Goal: Task Accomplishment & Management: Use online tool/utility

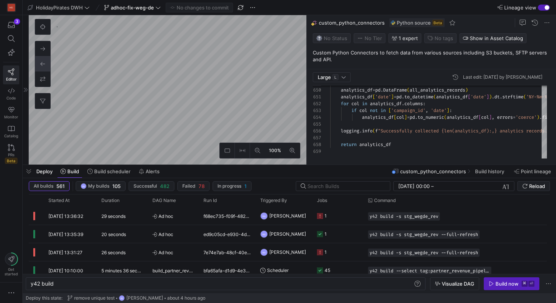
scroll to position [68, 0]
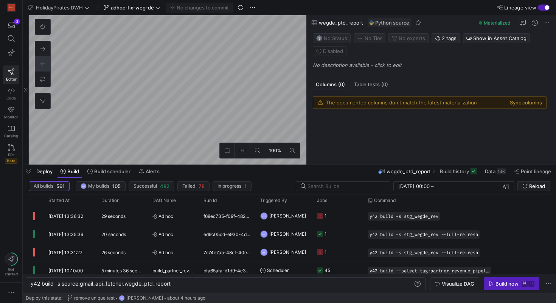
scroll to position [1154, 0]
click at [43, 23] on button at bounding box center [42, 26] width 15 height 15
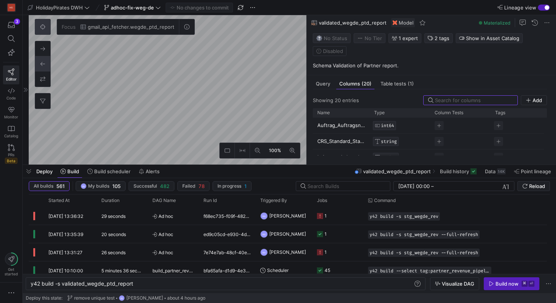
scroll to position [435, 0]
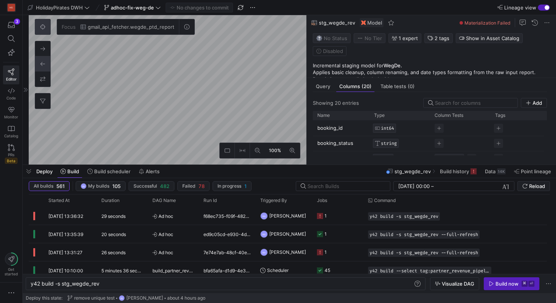
scroll to position [438, 0]
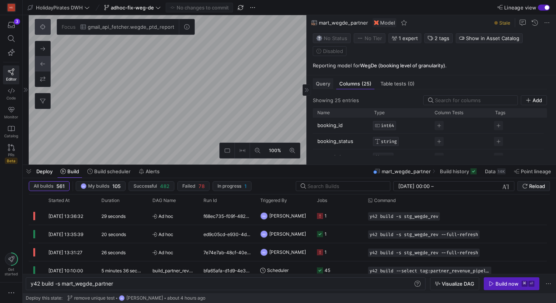
click at [322, 85] on span "Query" at bounding box center [323, 83] width 14 height 5
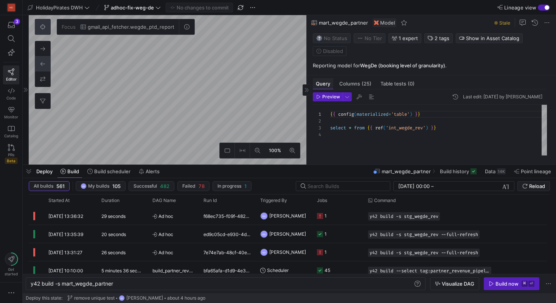
scroll to position [20, 0]
type textarea "y42 build -s int_wegde_rev"
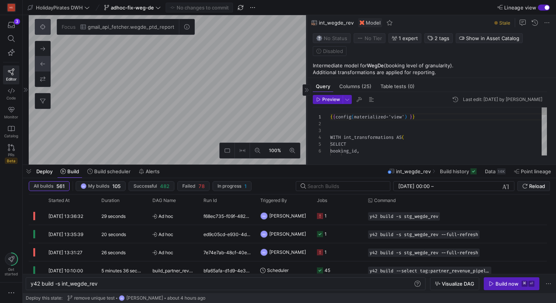
scroll to position [229, 0]
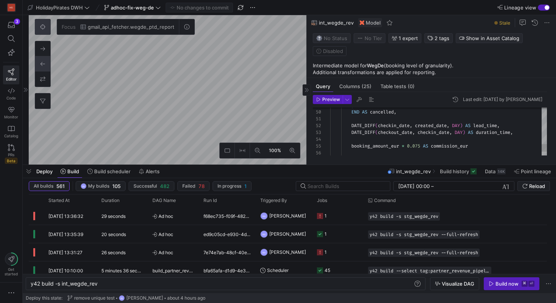
type textarea "DATE_DIFF(checkin_date, created_date, DAY) AS lead_time, DATE_DIFF(checkout_dat…"
type textarea "y42 build -s stg_wegde_rev"
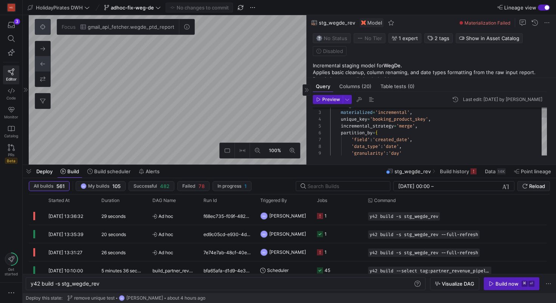
scroll to position [20, 43]
click at [373, 120] on div "'field' : 'created_date' , partition_by = { incremental_strategy = 'merge' , un…" at bounding box center [438, 258] width 217 height 339
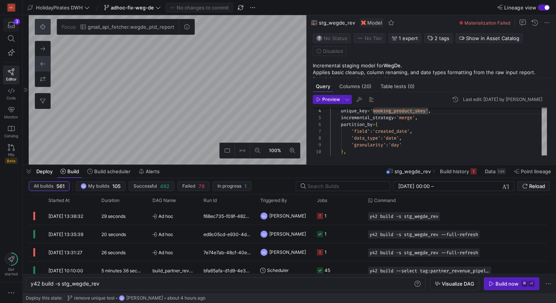
click at [13, 27] on icon "button" at bounding box center [11, 25] width 7 height 7
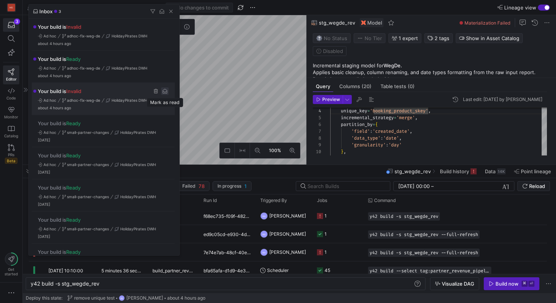
click at [166, 93] on span "Press SPACE to select this row." at bounding box center [165, 91] width 8 height 8
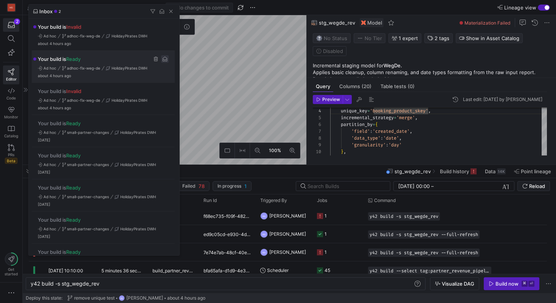
click at [162, 59] on span "Press SPACE to select this row." at bounding box center [165, 59] width 8 height 8
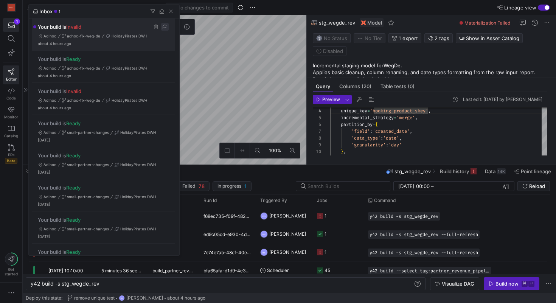
click at [164, 28] on span "Press SPACE to select this row." at bounding box center [165, 27] width 8 height 8
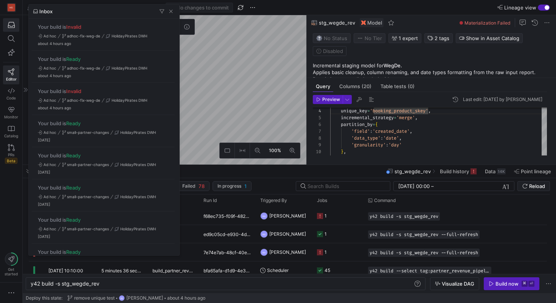
click at [240, 117] on div at bounding box center [278, 151] width 556 height 303
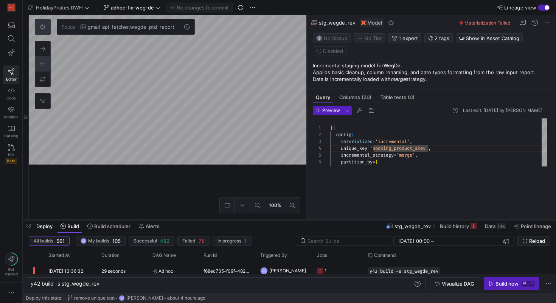
scroll to position [0, 0]
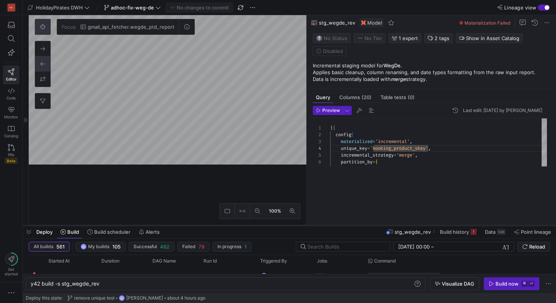
drag, startPoint x: 362, startPoint y: 164, endPoint x: 361, endPoint y: 223, distance: 59.0
click at [361, 224] on div at bounding box center [289, 225] width 533 height 3
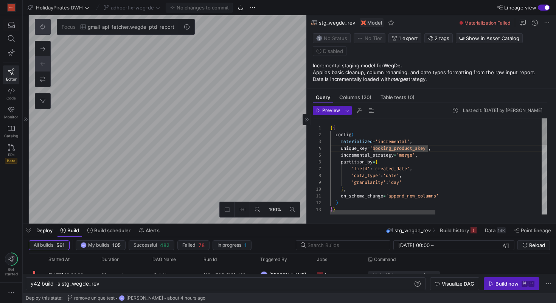
click at [400, 142] on div "'data_type' : 'date' , 'granularity' : 'day' } , on_schema_change = 'append_new…" at bounding box center [547, 290] width 435 height 344
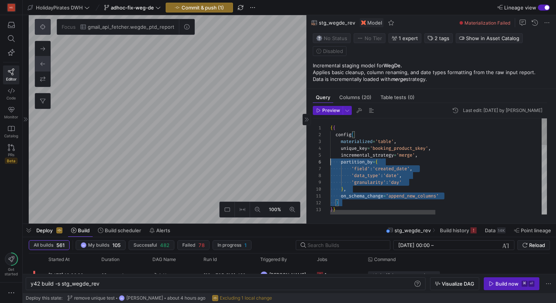
scroll to position [20, 0]
drag, startPoint x: 351, startPoint y: 203, endPoint x: 314, endPoint y: 145, distance: 69.4
click at [330, 145] on div "'data_type' : 'date' , 'granularity' : 'day' } , on_schema_change = 'append_new…" at bounding box center [547, 290] width 435 height 344
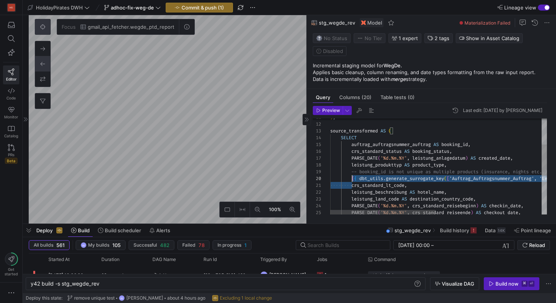
scroll to position [61, 22]
drag, startPoint x: 351, startPoint y: 185, endPoint x: 351, endPoint y: 179, distance: 5.7
click at [351, 179] on div ") , source_transformed AS ( SELECT auftrag_auftragsnummer_auftrag AS booking_id…" at bounding box center [547, 184] width 435 height 289
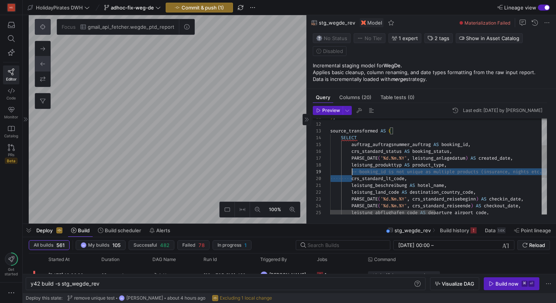
scroll to position [54, 22]
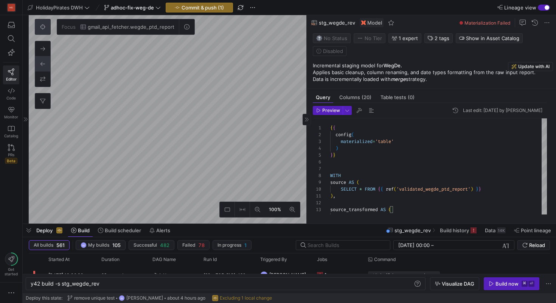
type textarea "), source_transformed AS ( SELECT auftrag_auftragsnummer_auftrag AS booking_id,…"
click at [365, 70] on p "Applies basic cleanup, column renaming, and date types formatting from the raw …" at bounding box center [433, 76] width 240 height 14
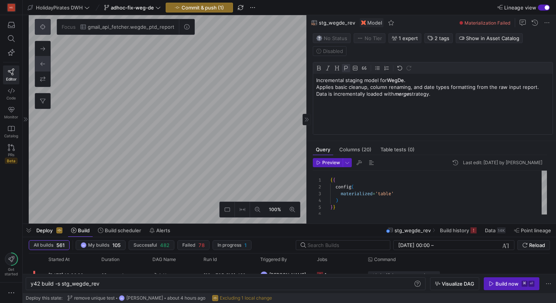
click at [331, 78] on p "Incremental staging model for WegDe." at bounding box center [432, 80] width 233 height 7
click at [393, 82] on p "Staging model for WegDe." at bounding box center [432, 80] width 233 height 7
drag, startPoint x: 443, startPoint y: 94, endPoint x: 310, endPoint y: 93, distance: 132.7
click at [310, 93] on y42-asset-editor-sidebar "Status No Status Tier No Tier Experts BS Boris Salvati 1 expert Tags partner_re…" at bounding box center [430, 85] width 249 height 110
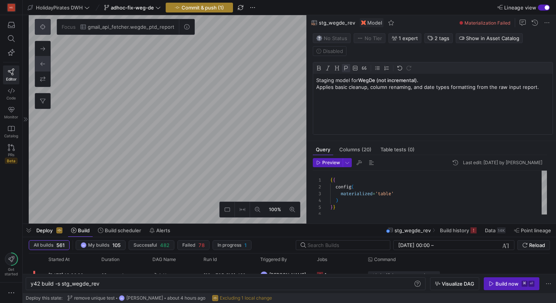
click at [215, 5] on span "Commit & push (1)" at bounding box center [202, 8] width 42 height 6
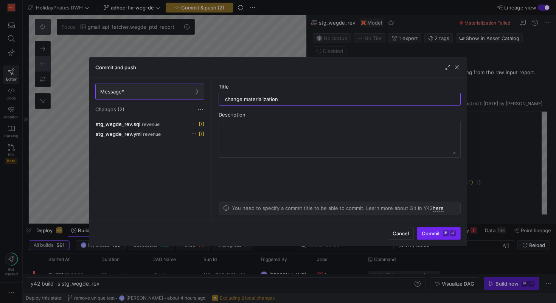
type input "change materialization"
click at [436, 231] on span "Commit ⌘ ⏎" at bounding box center [438, 233] width 34 height 6
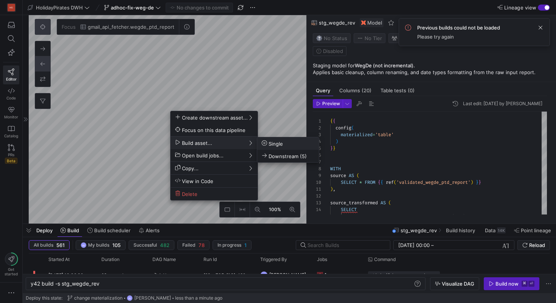
click at [279, 147] on button "Single" at bounding box center [288, 143] width 62 height 12
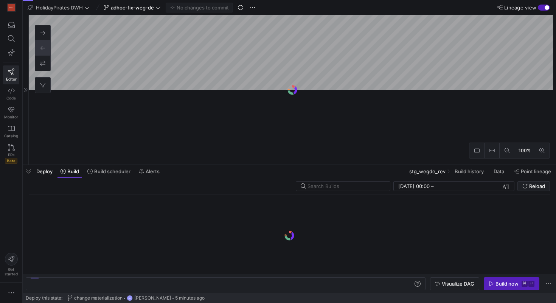
scroll to position [84, 0]
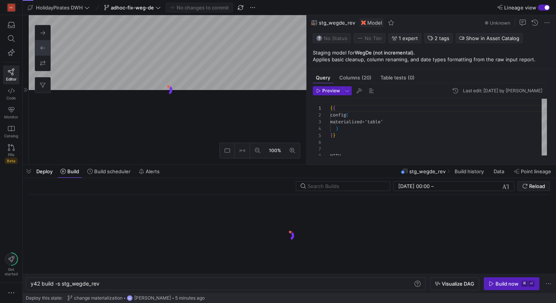
scroll to position [0, 69]
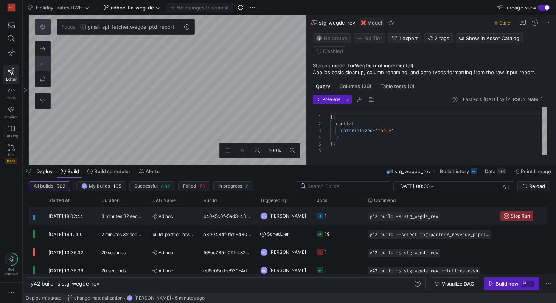
click at [198, 214] on div "Ad hoc" at bounding box center [173, 216] width 51 height 18
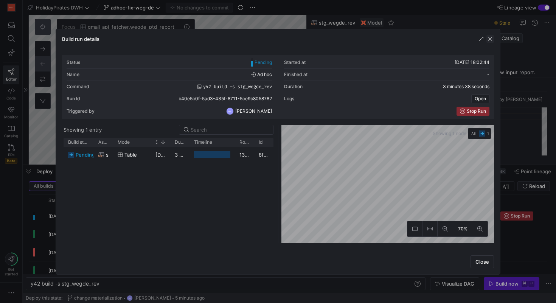
click at [491, 39] on span "button" at bounding box center [490, 39] width 8 height 8
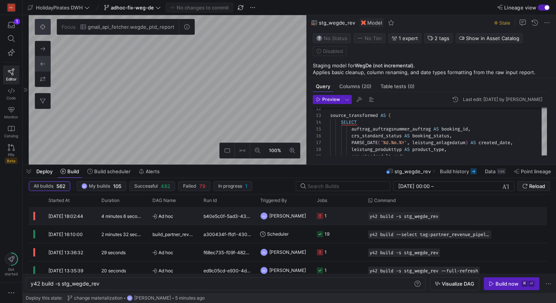
click at [198, 221] on div "Ad hoc" at bounding box center [173, 216] width 51 height 18
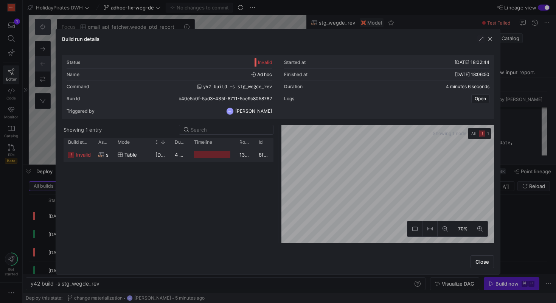
click at [135, 156] on span "table" at bounding box center [130, 154] width 12 height 15
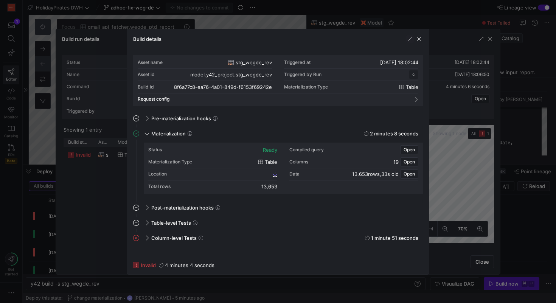
scroll to position [68, 0]
click at [166, 237] on span "Column-level Tests" at bounding box center [173, 238] width 45 height 6
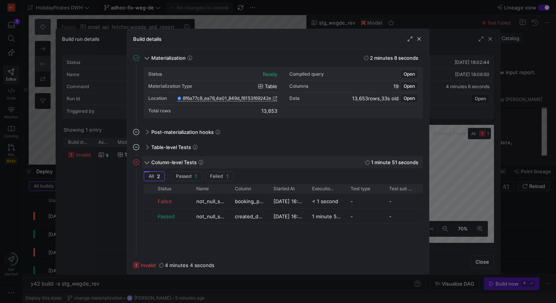
scroll to position [78, 0]
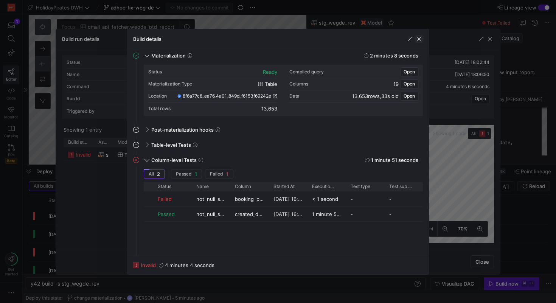
click at [417, 39] on span "button" at bounding box center [419, 39] width 8 height 8
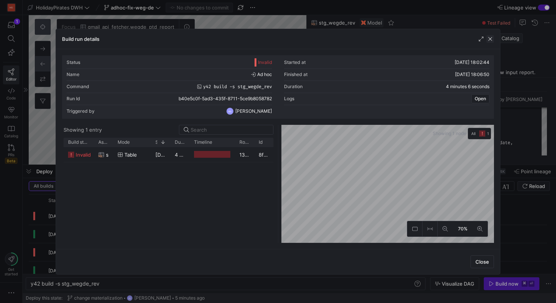
click at [492, 38] on span "button" at bounding box center [490, 39] width 8 height 8
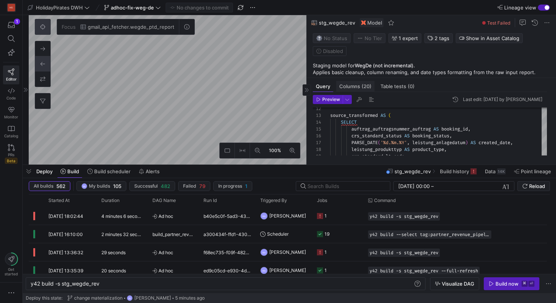
click at [356, 87] on span "Columns (20)" at bounding box center [355, 86] width 32 height 5
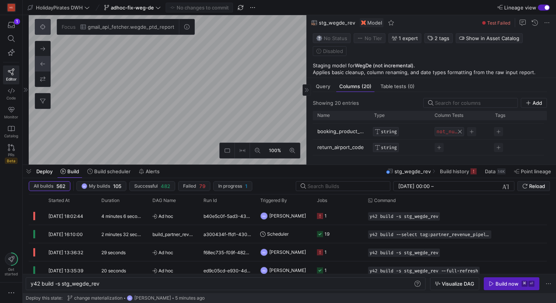
click at [461, 130] on span "Press SPACE to select this row." at bounding box center [459, 131] width 5 height 5
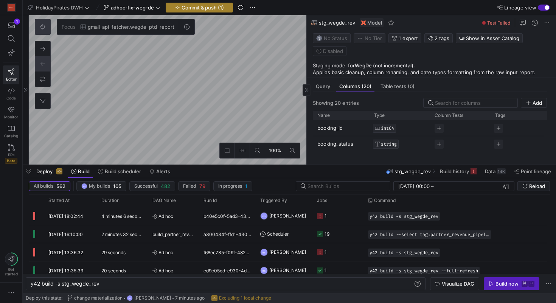
click at [215, 9] on span "Commit & push (1)" at bounding box center [202, 8] width 42 height 6
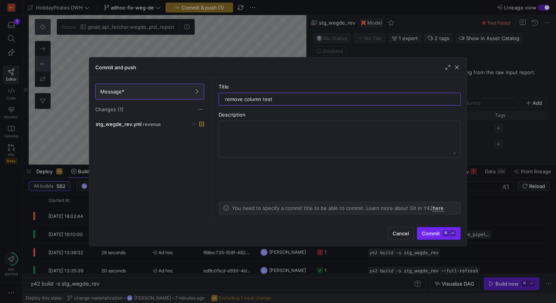
type input "remove column test"
click at [430, 234] on span "Commit ⌘ ⏎" at bounding box center [438, 233] width 34 height 6
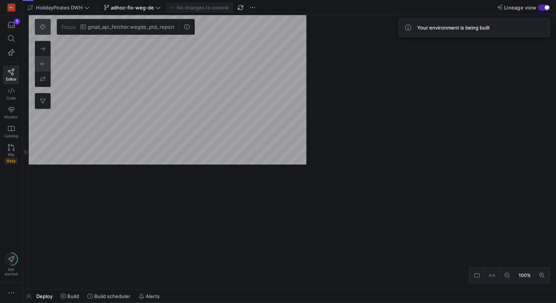
click at [183, 86] on div "Focus gmail_api_fetcher.wegde_ptd_report 0" at bounding box center [115, 64] width 160 height 90
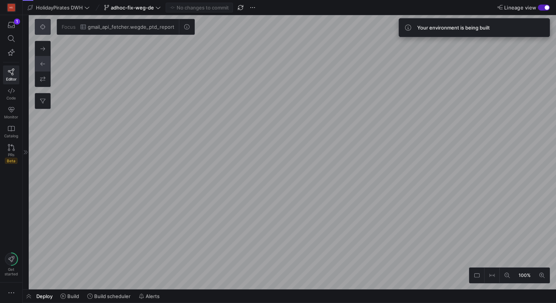
click at [169, 86] on div "Focus gmail_api_fetcher.wegde_ptd_report 0" at bounding box center [115, 64] width 160 height 90
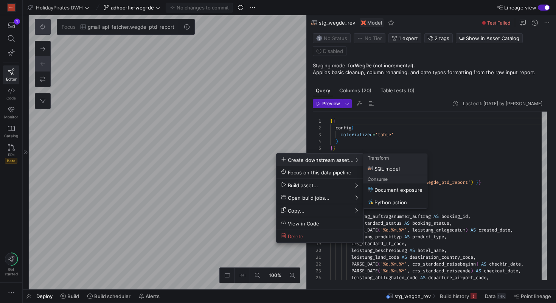
click at [382, 166] on span "SQL model" at bounding box center [383, 168] width 32 height 6
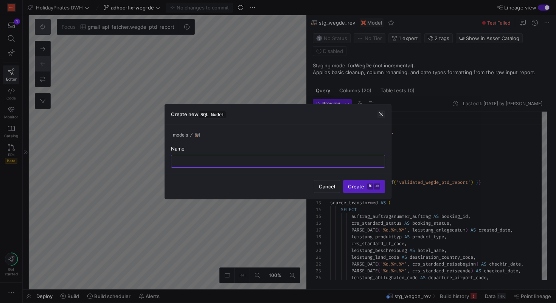
click at [381, 114] on span "button" at bounding box center [381, 114] width 8 height 8
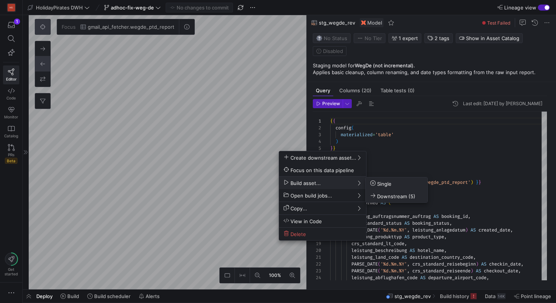
click at [391, 193] on span "Downstream (5)" at bounding box center [392, 196] width 45 height 6
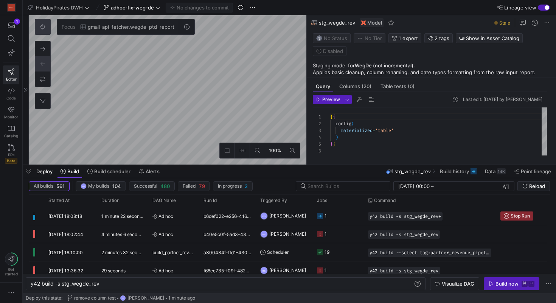
type textarea "{{ config(materialized='view') }} WITH int_transformations AS ( SELECT booking_…"
type textarea "y42 build -s int_wegde_rev"
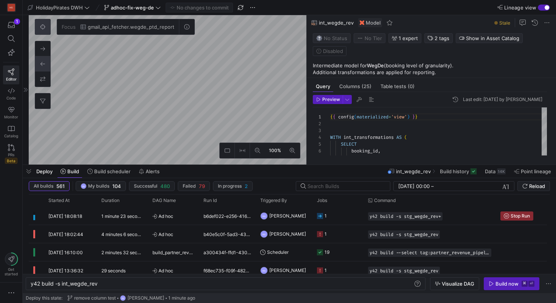
click at [121, 93] on div "100% Focus gmail_api_fetcher.wegde_ptd_report 0" at bounding box center [167, 89] width 277 height 149
click at [15, 23] on div "1" at bounding box center [17, 22] width 6 height 6
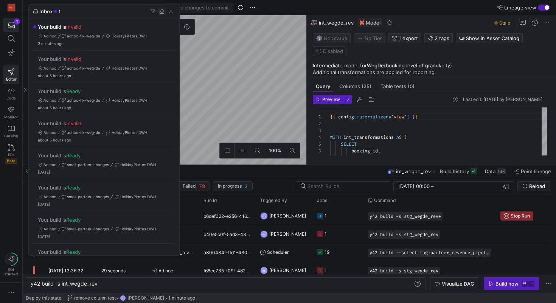
click at [161, 11] on span "button" at bounding box center [162, 12] width 8 height 8
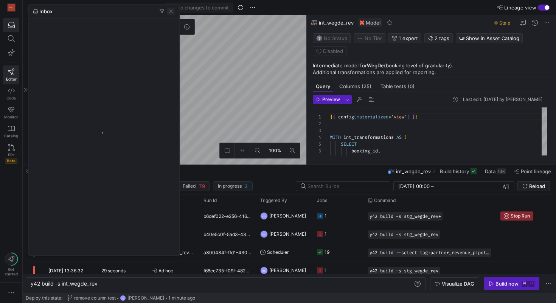
click at [172, 12] on span "button" at bounding box center [171, 12] width 8 height 8
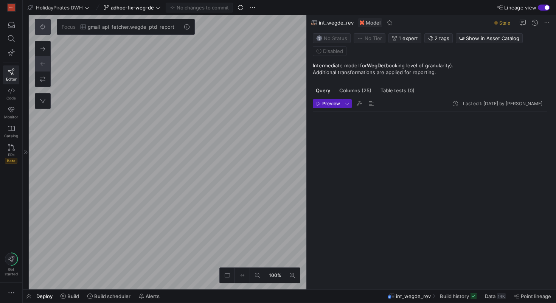
scroll to position [68, 0]
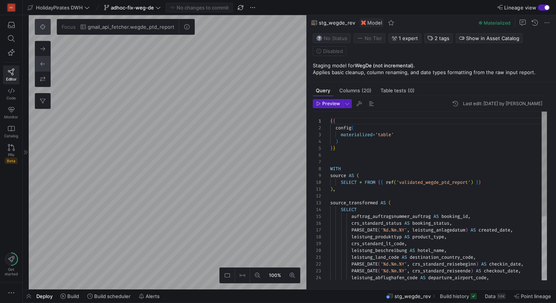
scroll to position [68, 0]
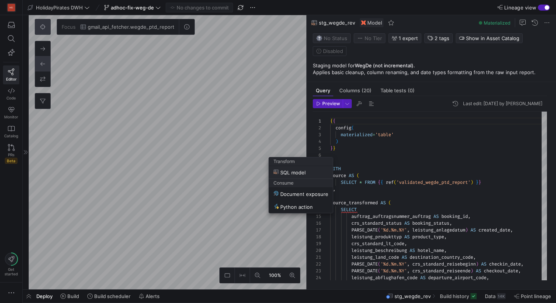
click at [291, 171] on span "SQL model" at bounding box center [289, 172] width 32 height 6
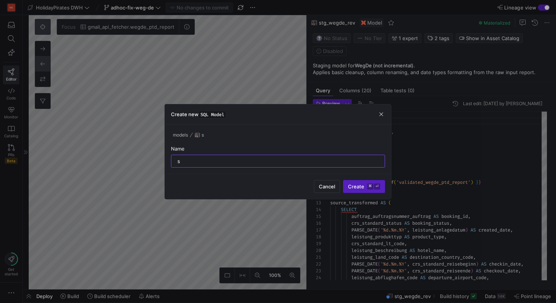
type input "s"
click at [343, 180] on button "Create ⌘ ⏎" at bounding box center [364, 186] width 42 height 13
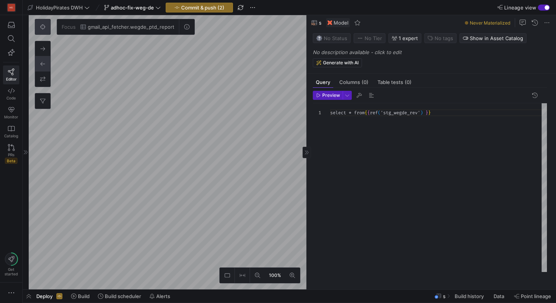
scroll to position [494, 0]
click at [352, 115] on div "select * from { { ref ( 'stg_wegde_rev' ) } }" at bounding box center [438, 191] width 217 height 177
click at [502, 138] on div "select sum ( ` booking_amount_eur ` ) from { { ref ( 'stg_wegde_rev' ) } } wher…" at bounding box center [438, 191] width 217 height 177
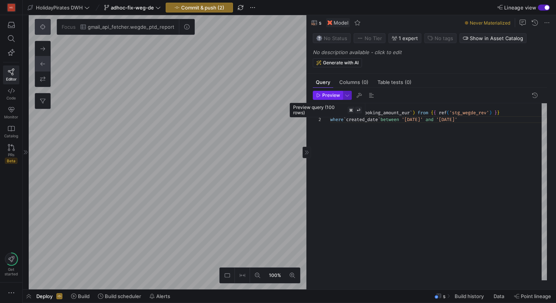
type textarea "select sum(`booking_amount_eur`) from {{ ref('stg_wegde_rev') }} where `created…"
click at [331, 94] on span "Preview" at bounding box center [331, 95] width 18 height 5
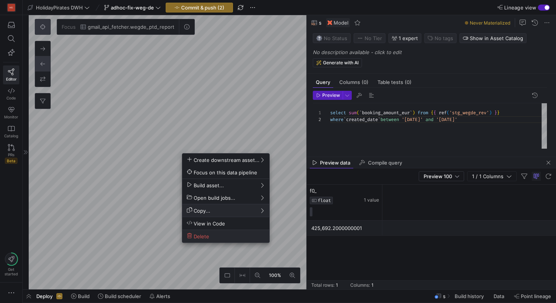
click at [234, 234] on span "Delete" at bounding box center [226, 236] width 78 height 6
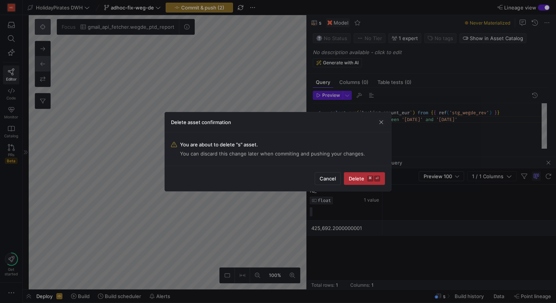
click at [358, 178] on span "Delete ⌘ ⏎" at bounding box center [363, 178] width 31 height 6
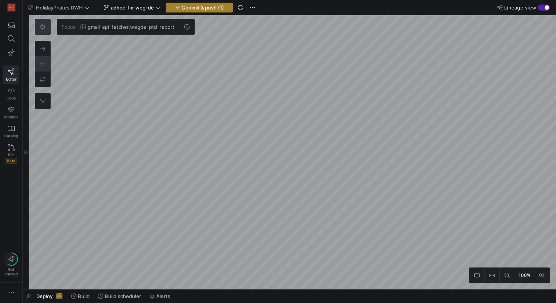
click at [212, 8] on span "Commit & push (1)" at bounding box center [202, 8] width 42 height 6
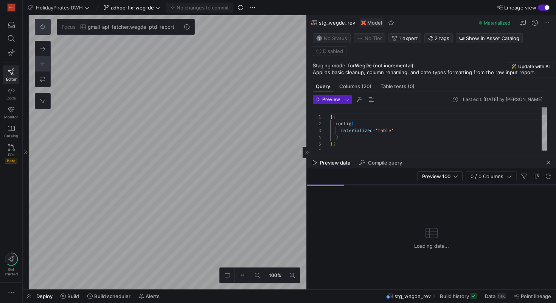
scroll to position [68, 0]
click at [357, 84] on span "Columns (20)" at bounding box center [355, 86] width 32 height 5
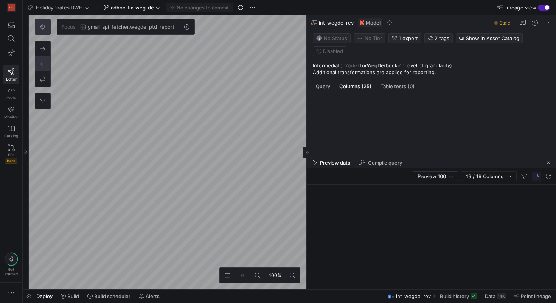
scroll to position [163, 0]
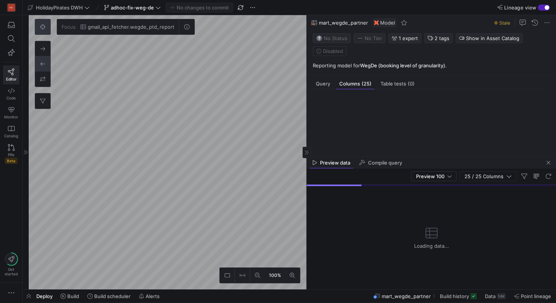
scroll to position [68, 0]
type textarea "{{ config( materialized='table' ) }} WITH source AS ( SELECT * FROM {{ ref('val…"
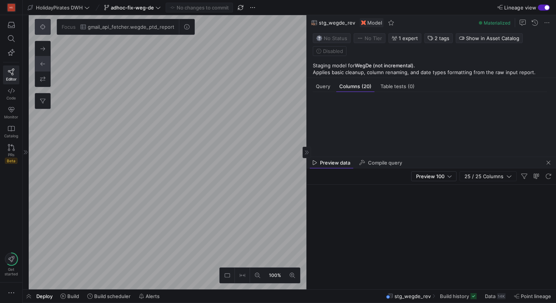
scroll to position [413, 0]
